Goal: Transaction & Acquisition: Register for event/course

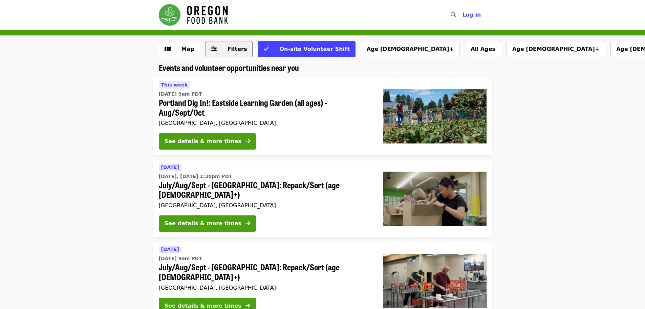
click at [231, 52] on span "Filters" at bounding box center [234, 49] width 26 height 8
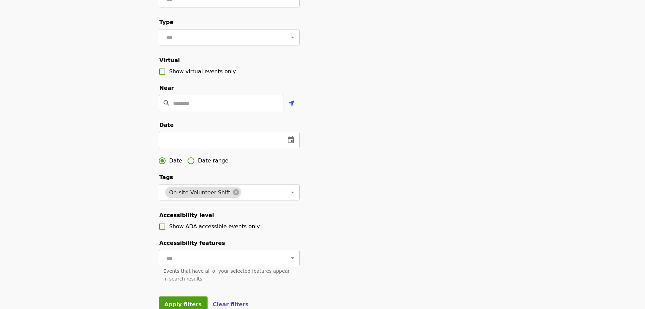
scroll to position [102, 0]
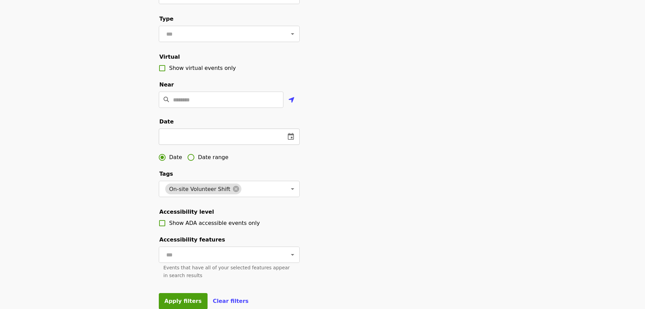
click at [292, 145] on button "change date" at bounding box center [291, 136] width 16 height 16
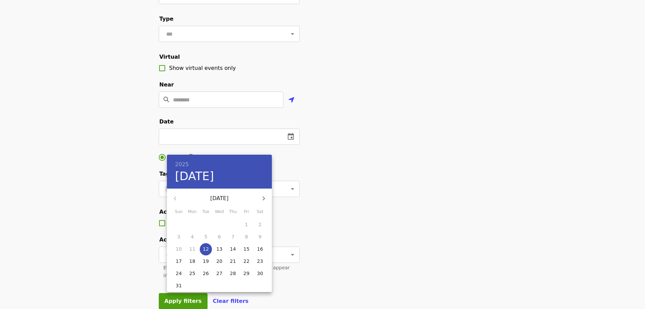
click at [265, 204] on button "button" at bounding box center [264, 198] width 16 height 16
click at [261, 224] on p "6" at bounding box center [260, 224] width 3 height 7
type input "**********"
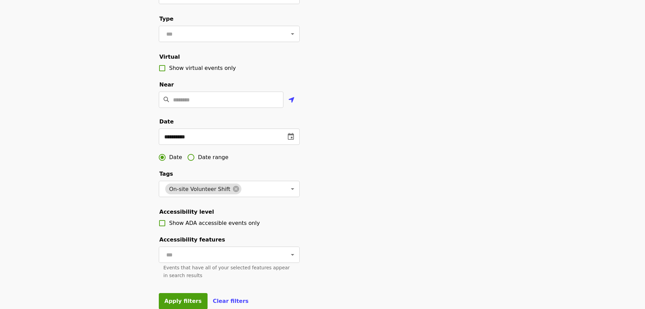
click at [417, 169] on div "**********" at bounding box center [322, 128] width 339 height 378
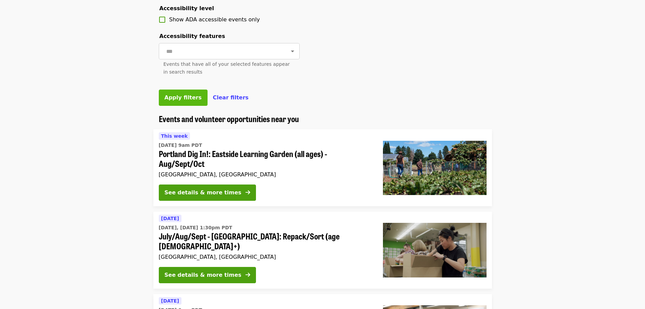
click at [183, 101] on span "Apply filters" at bounding box center [183, 97] width 37 height 6
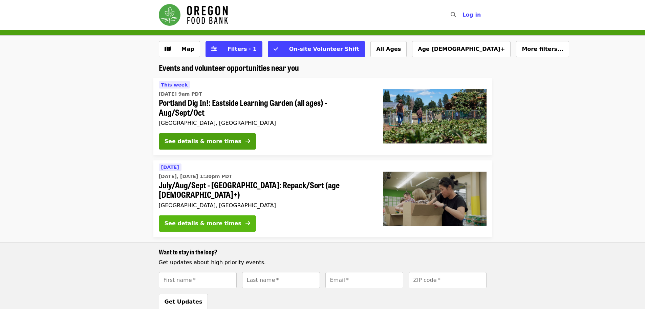
click at [200, 219] on div "See details & more times" at bounding box center [203, 223] width 77 height 8
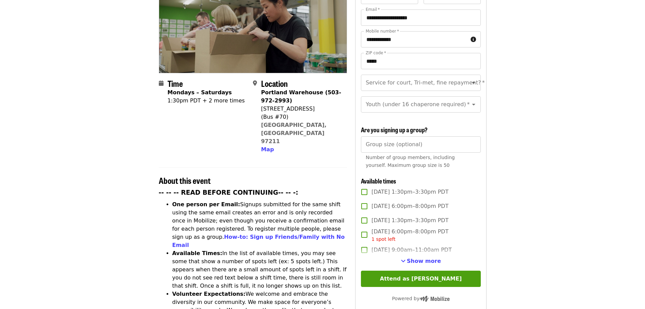
scroll to position [237, 0]
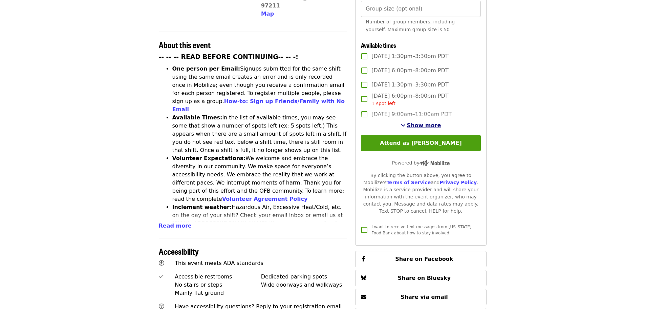
click at [424, 126] on span "Show more" at bounding box center [424, 125] width 34 height 6
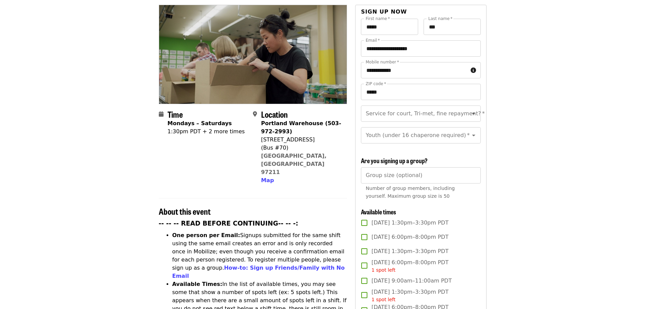
scroll to position [0, 0]
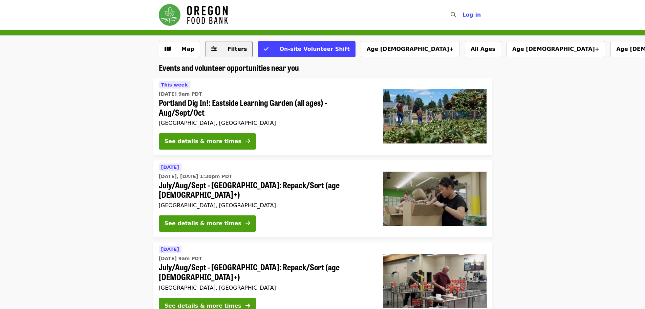
click at [219, 57] on button "Filters" at bounding box center [229, 49] width 47 height 16
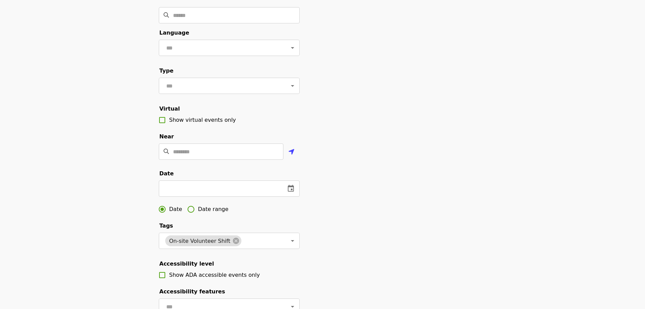
scroll to position [102, 0]
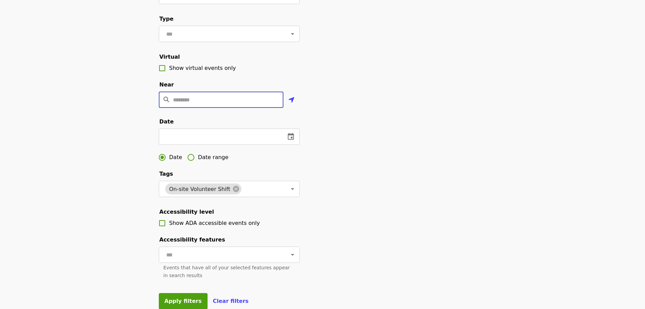
click at [263, 107] on input "Location" at bounding box center [228, 99] width 110 height 16
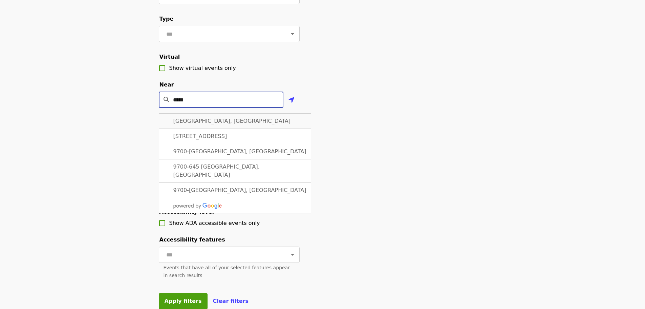
click at [216, 124] on span "[GEOGRAPHIC_DATA], [GEOGRAPHIC_DATA]" at bounding box center [232, 121] width 118 height 6
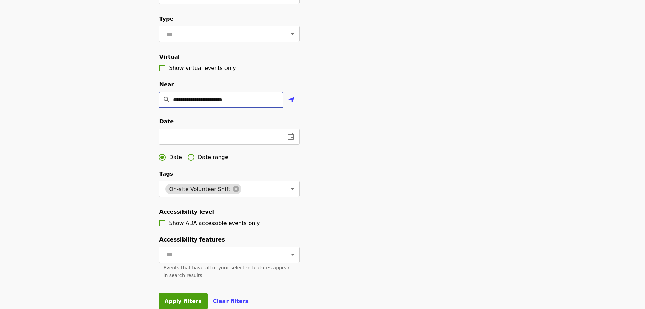
type input "**********"
drag, startPoint x: 347, startPoint y: 124, endPoint x: 354, endPoint y: 132, distance: 11.3
click at [349, 124] on div "**********" at bounding box center [322, 128] width 339 height 378
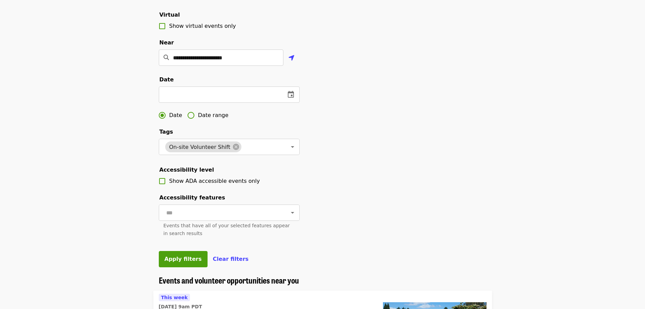
scroll to position [237, 0]
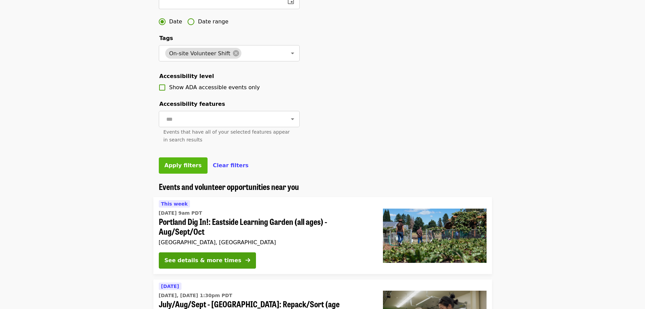
click at [184, 168] on span "Apply filters" at bounding box center [183, 165] width 37 height 6
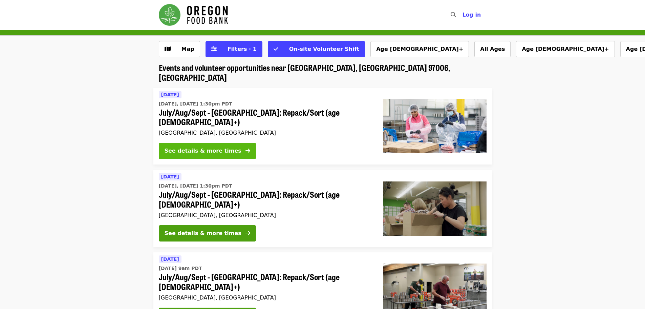
click at [226, 143] on button "See details & more times" at bounding box center [207, 151] width 97 height 16
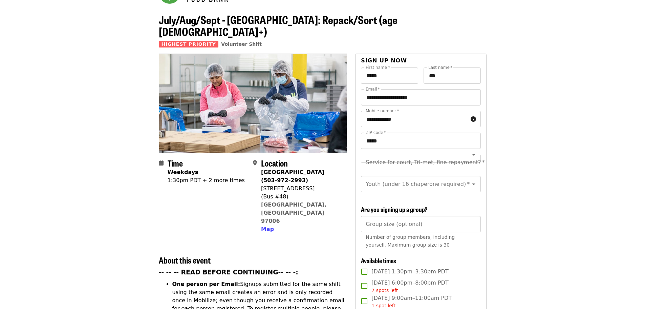
scroll to position [135, 0]
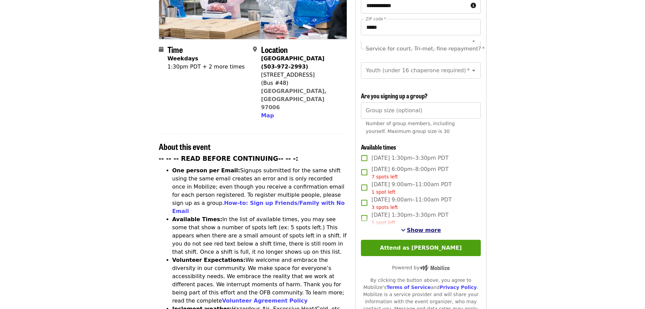
click at [425, 229] on span "Show more" at bounding box center [424, 230] width 34 height 6
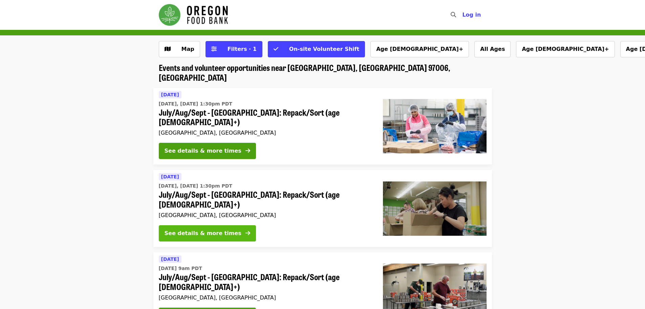
click at [219, 229] on div "See details & more times" at bounding box center [203, 233] width 77 height 8
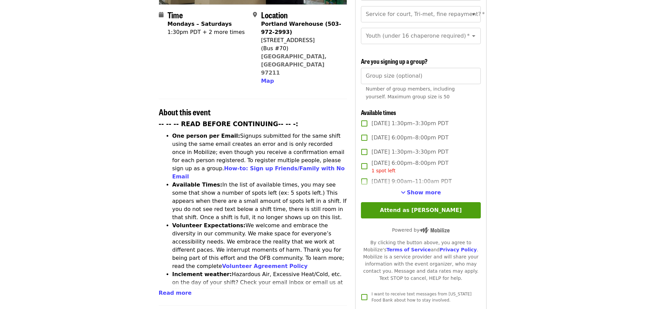
scroll to position [203, 0]
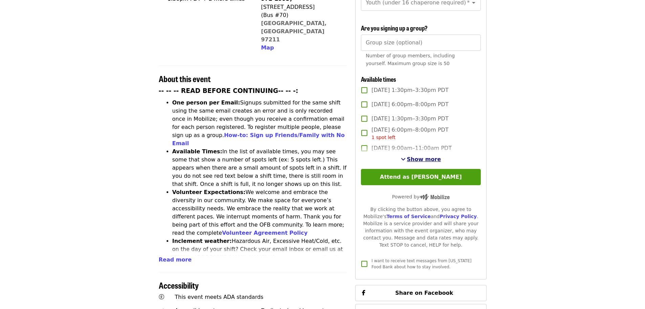
click at [434, 158] on span "Show more" at bounding box center [424, 159] width 34 height 6
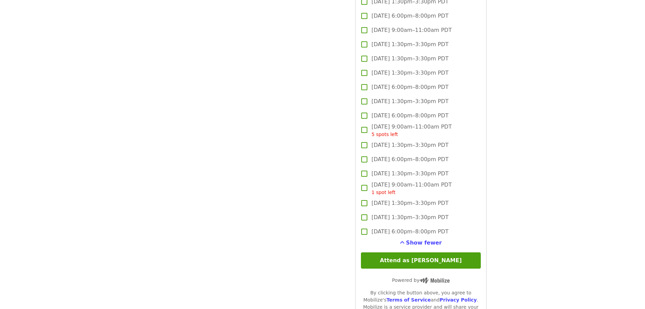
scroll to position [1016, 0]
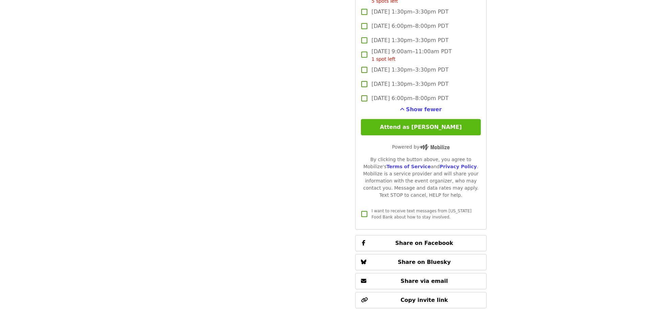
click at [426, 128] on button "Attend as [PERSON_NAME]" at bounding box center [421, 127] width 120 height 16
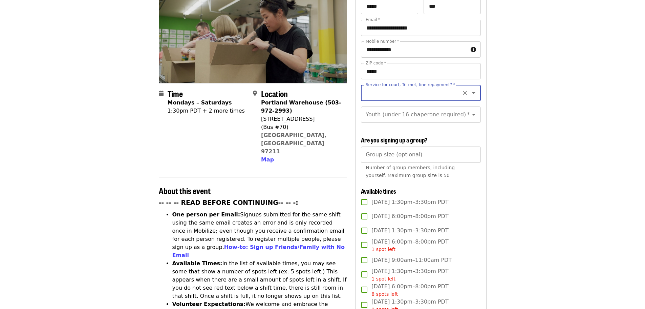
scroll to position [0, 0]
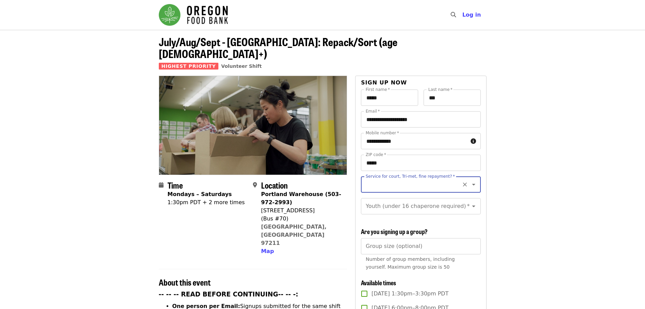
click at [471, 180] on icon "Open" at bounding box center [474, 184] width 8 height 8
click at [373, 194] on li "No" at bounding box center [418, 191] width 114 height 12
type input "**"
click at [463, 203] on icon "Clear" at bounding box center [465, 206] width 7 height 7
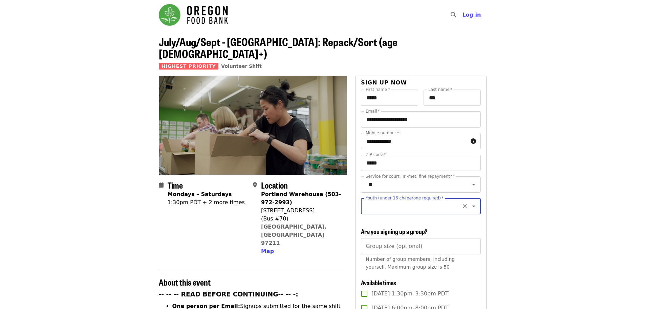
click at [402, 201] on input "Youth (under 16 chaperone required)   *" at bounding box center [412, 205] width 92 height 13
click at [395, 219] on li "16 and older" at bounding box center [418, 217] width 114 height 12
type input "**********"
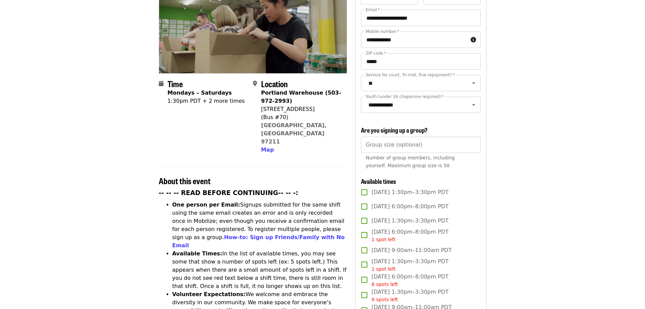
scroll to position [102, 0]
click at [392, 144] on input "Group size (optional)" at bounding box center [421, 144] width 120 height 16
type input "*"
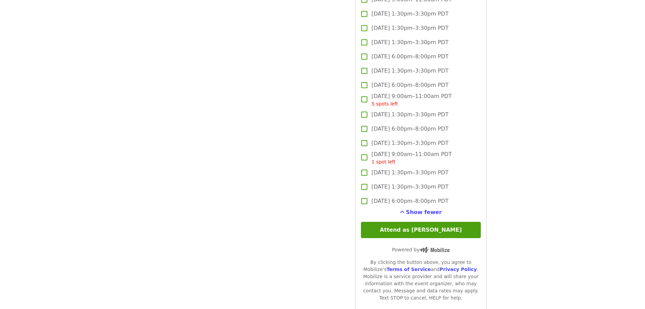
scroll to position [1084, 0]
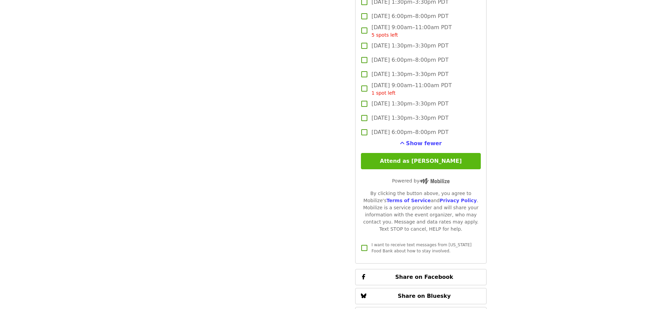
click at [429, 163] on button "Attend as [PERSON_NAME]" at bounding box center [421, 161] width 120 height 16
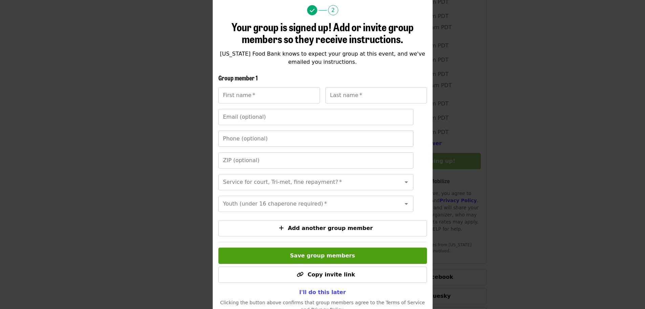
scroll to position [95, 0]
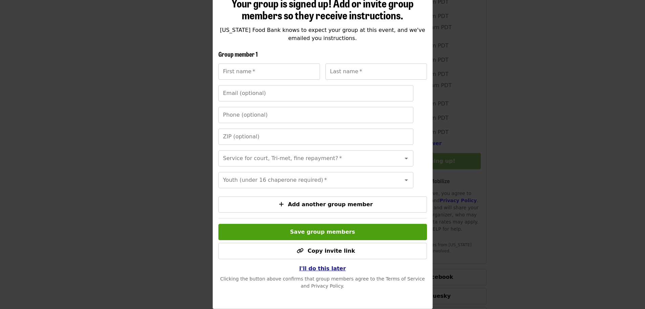
click at [319, 269] on span "I'll do this later" at bounding box center [322, 268] width 47 height 6
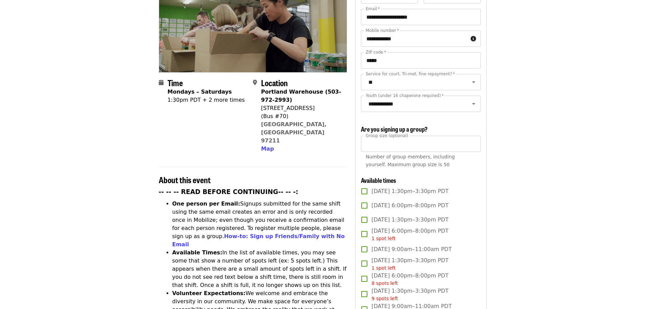
scroll to position [34, 0]
